Goal: Understand process/instructions: Learn how to perform a task or action

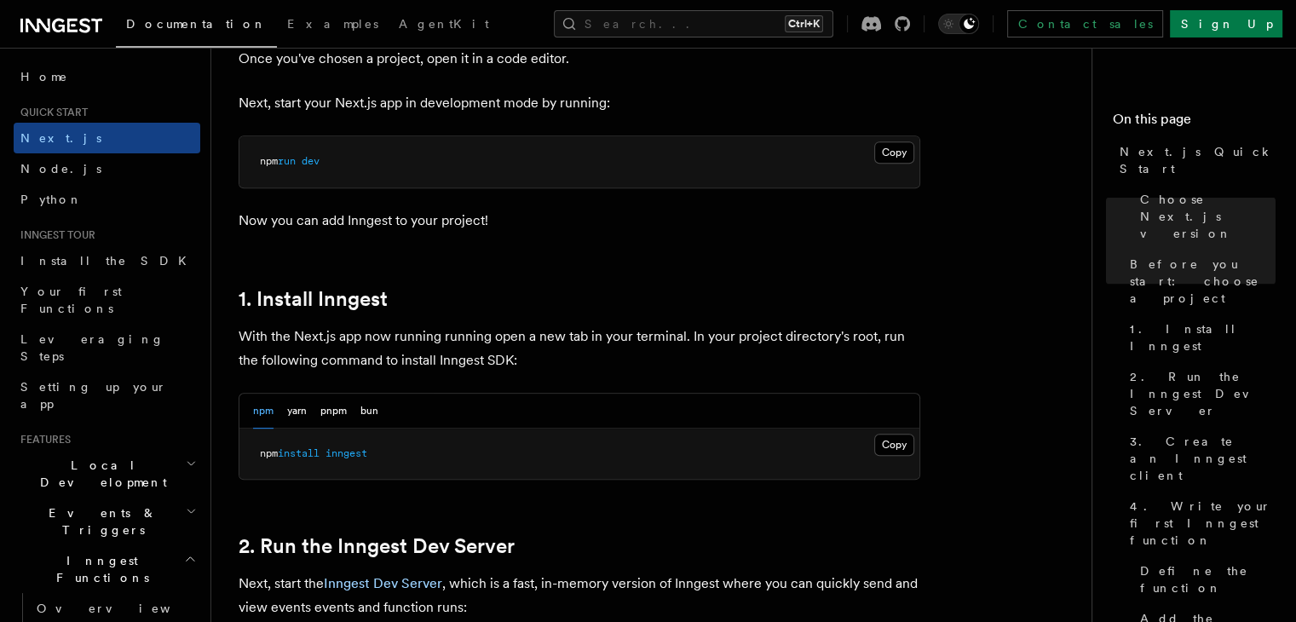
scroll to position [767, 0]
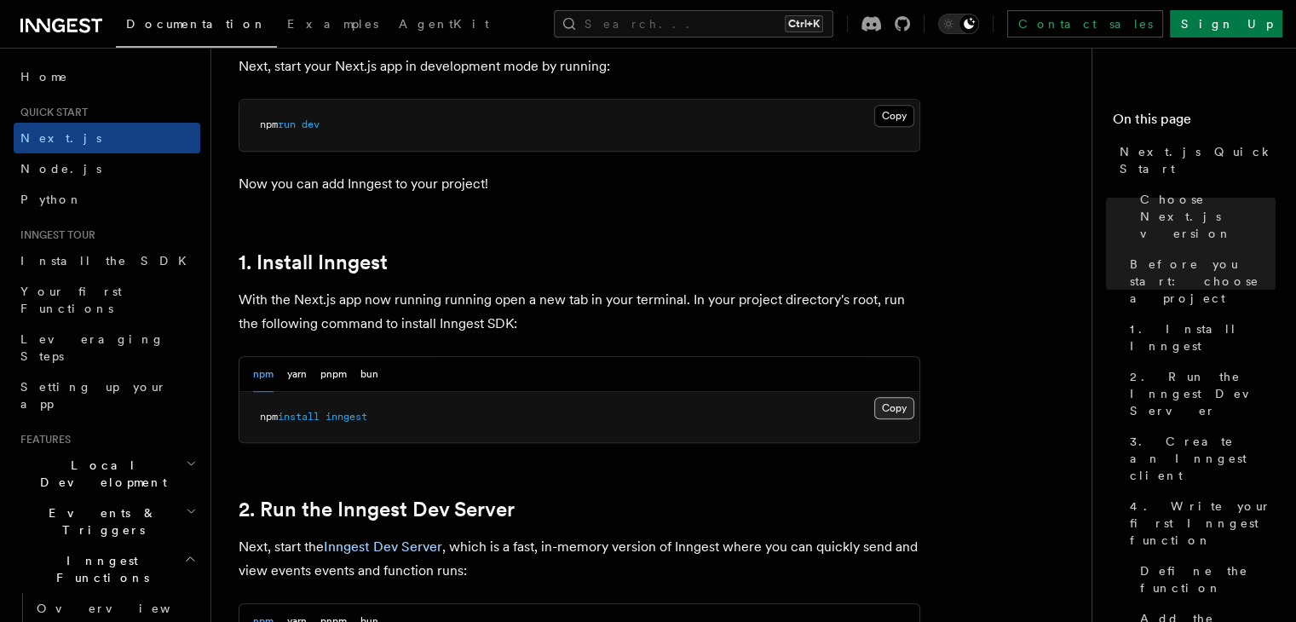
click at [890, 406] on button "Copy Copied" at bounding box center [894, 408] width 40 height 22
click at [890, 407] on button "Copy Copied" at bounding box center [894, 408] width 40 height 22
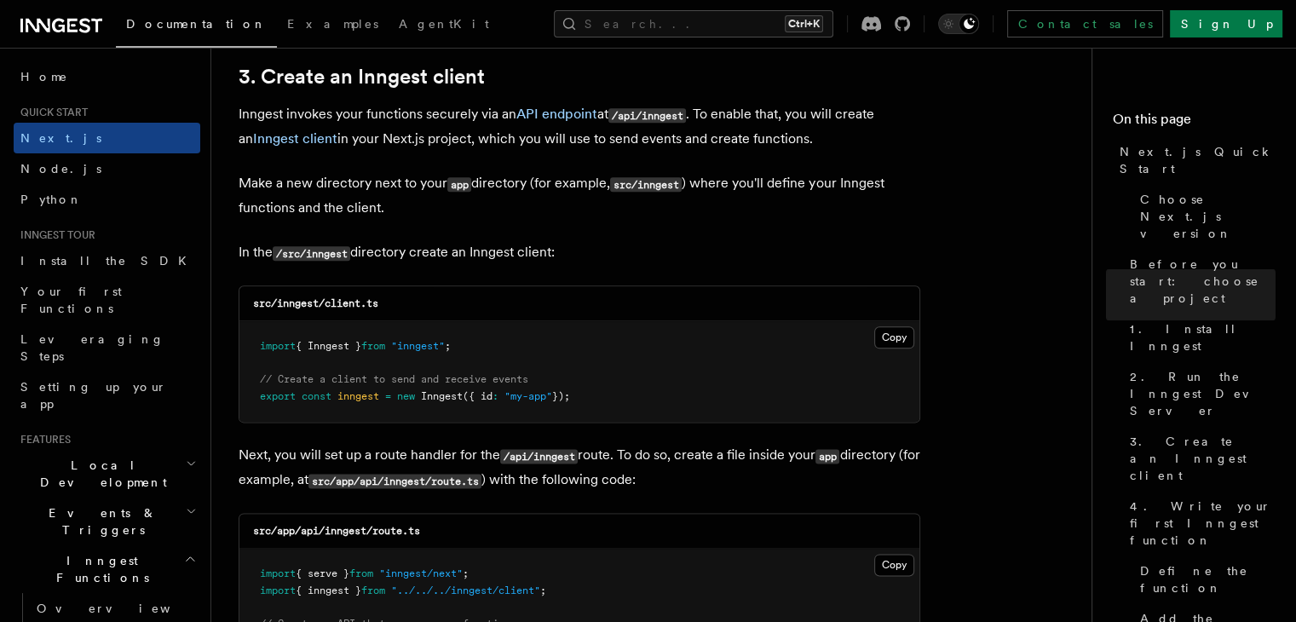
scroll to position [2044, 0]
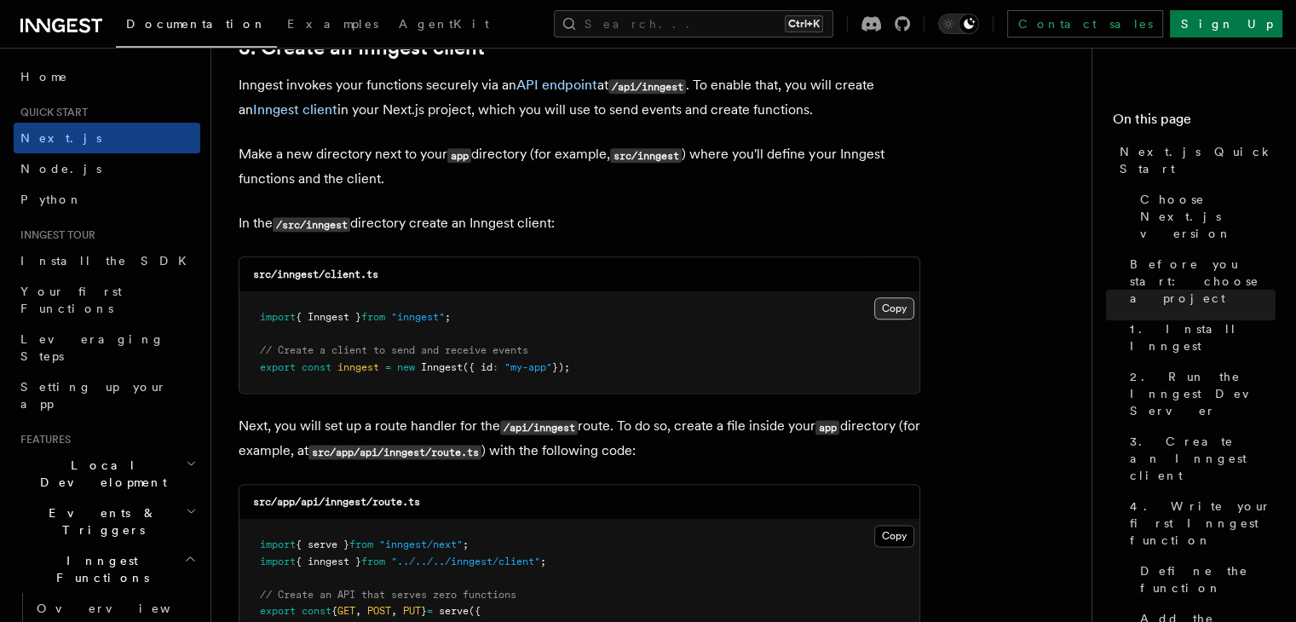
click at [896, 308] on button "Copy Copied" at bounding box center [894, 308] width 40 height 22
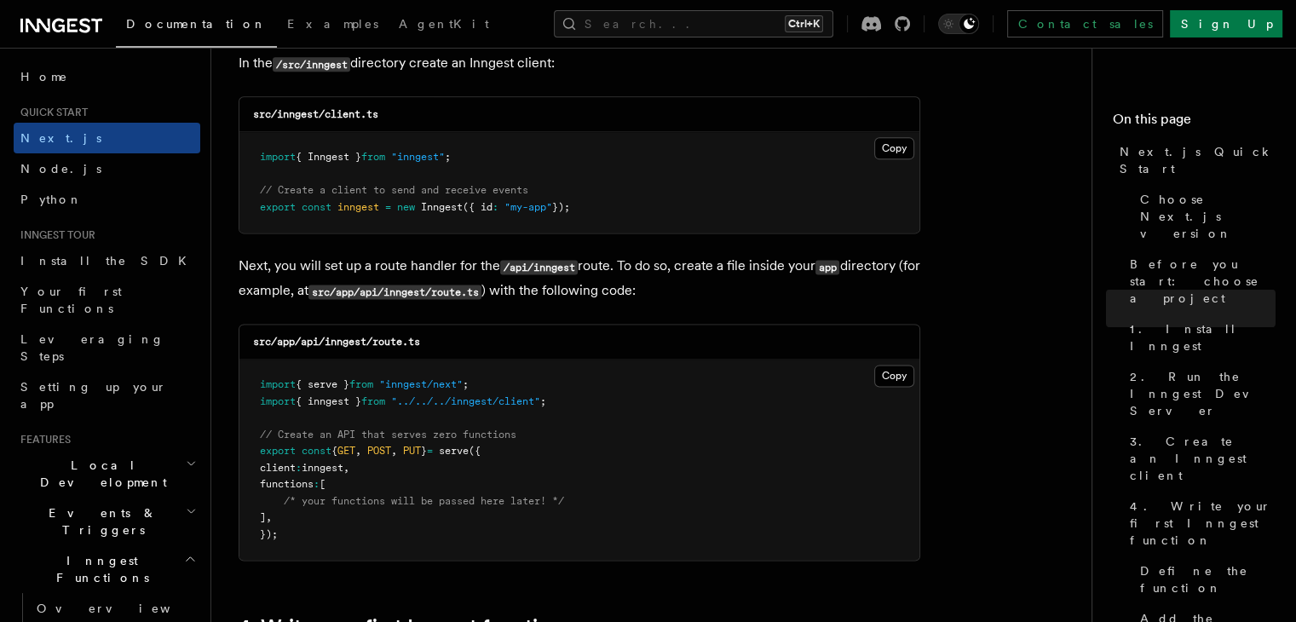
scroll to position [2215, 0]
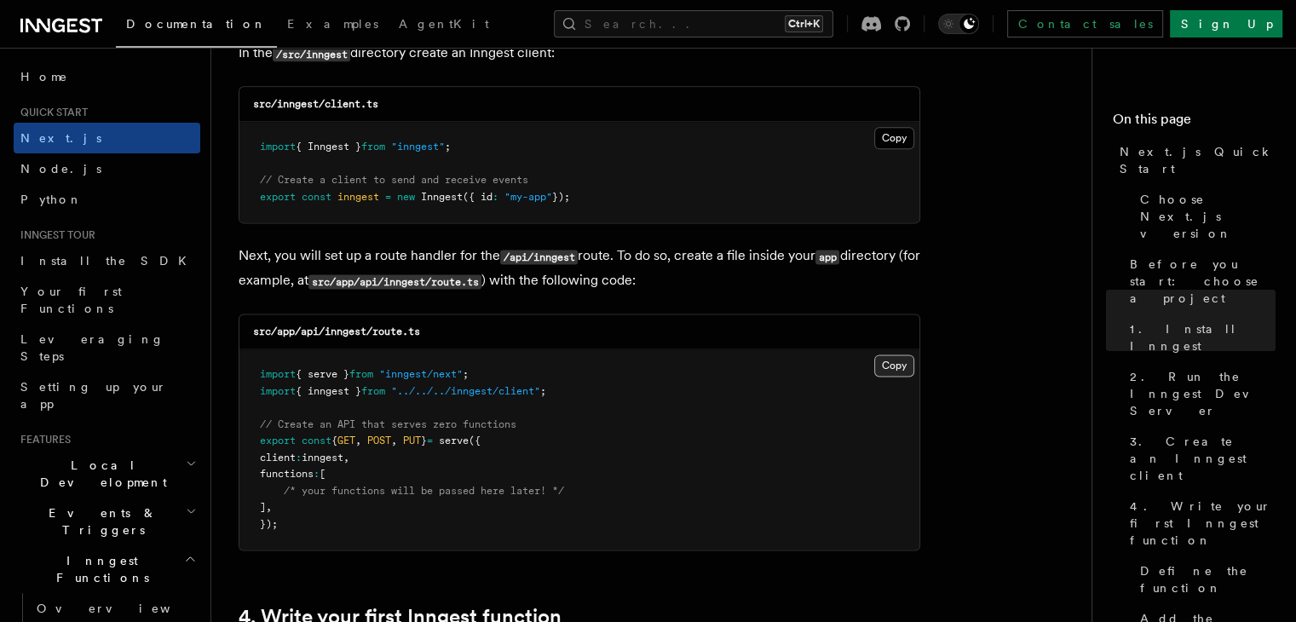
click at [880, 365] on button "Copy Copied" at bounding box center [894, 365] width 40 height 22
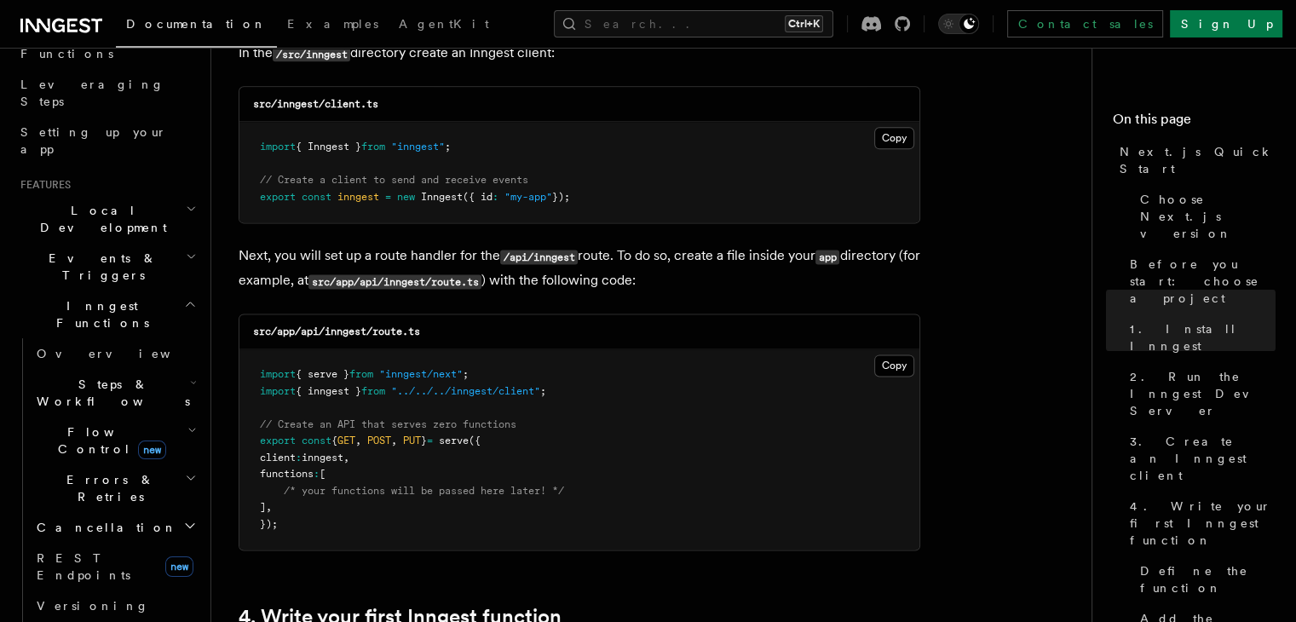
scroll to position [256, 0]
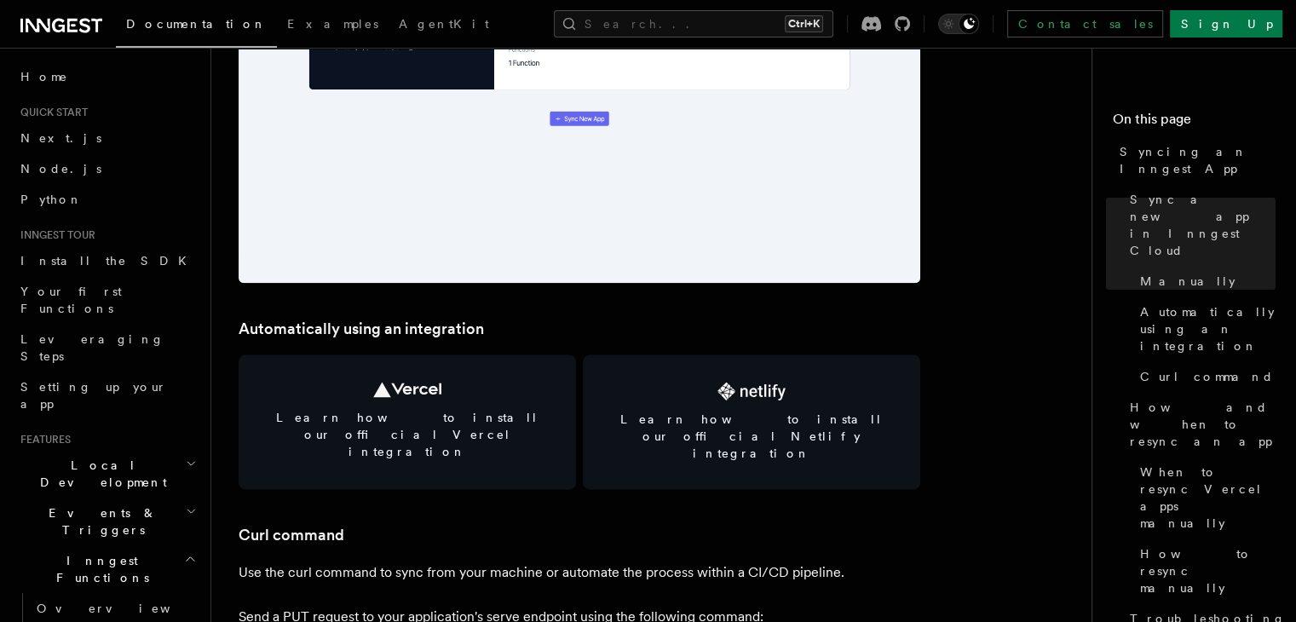
scroll to position [2130, 0]
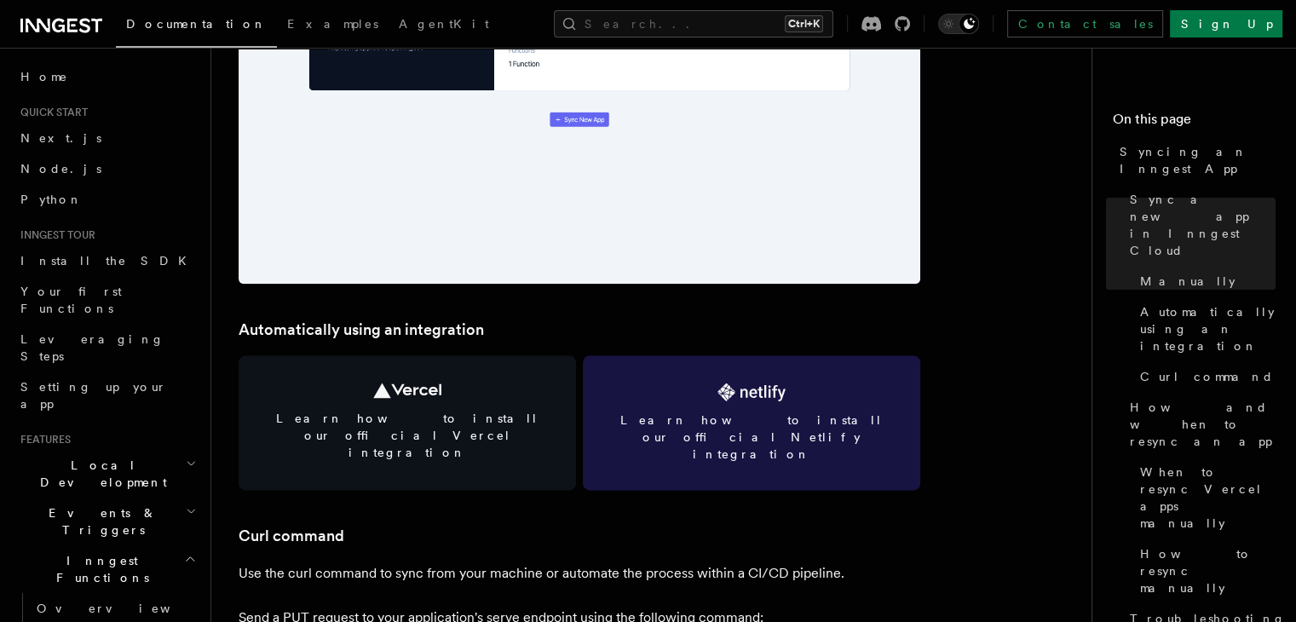
click at [810, 389] on link "Learn how to install our official Netlify integration" at bounding box center [751, 422] width 337 height 135
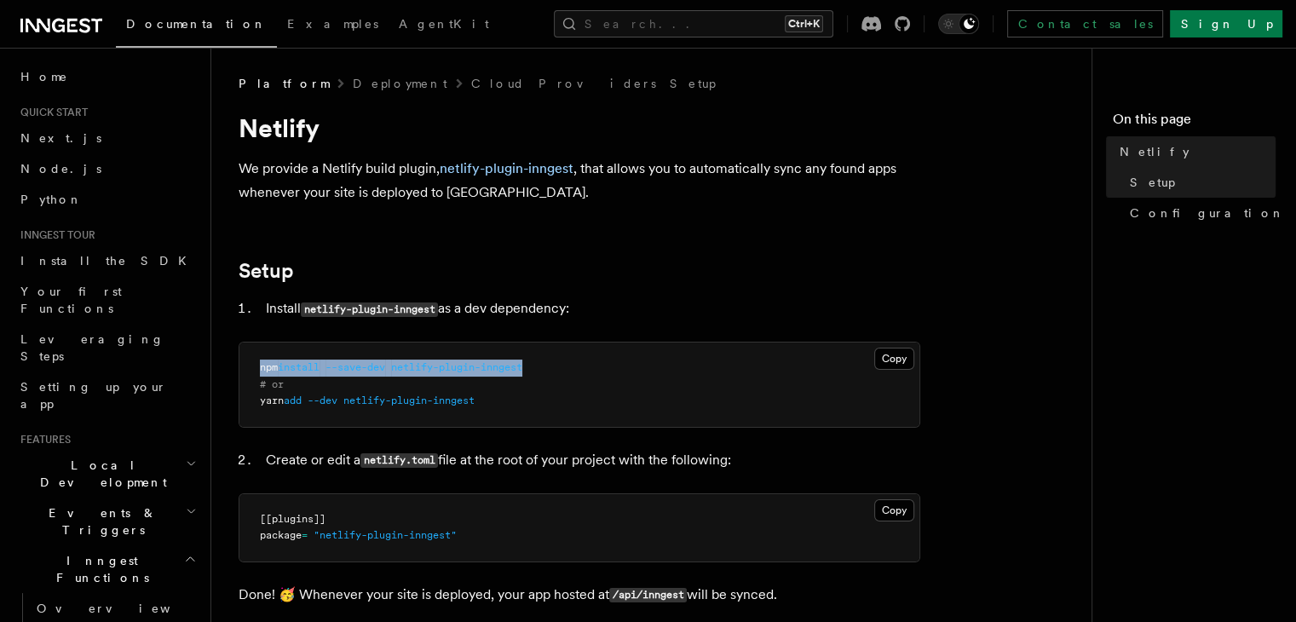
drag, startPoint x: 537, startPoint y: 369, endPoint x: 253, endPoint y: 369, distance: 283.7
click at [253, 369] on pre "npm install --save-dev netlify-plugin-inngest # or yarn add --dev netlify-plugi…" at bounding box center [579, 384] width 680 height 84
copy span "npm install --save-dev netlify-plugin-inngest"
click at [653, 469] on li "Create or edit a netlify.toml file at the root of your project with the followi…" at bounding box center [590, 460] width 659 height 25
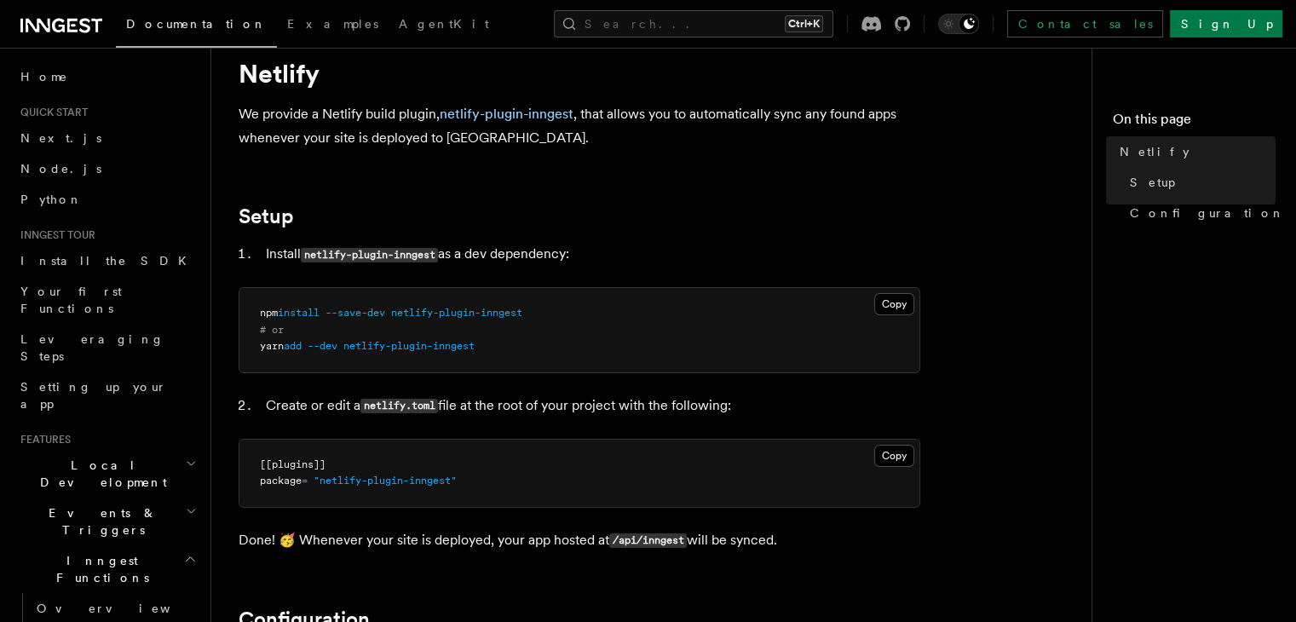
scroll to position [85, 0]
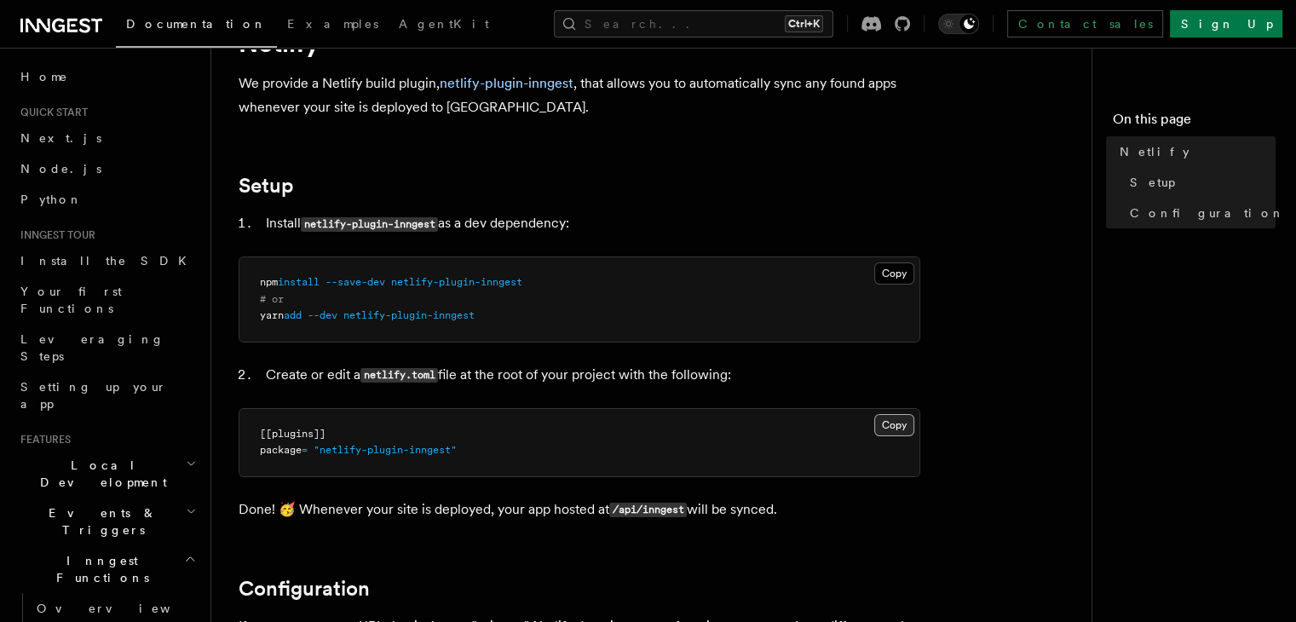
click at [893, 417] on button "Copy Copied" at bounding box center [894, 425] width 40 height 22
